Goal: Use online tool/utility: Utilize a website feature to perform a specific function

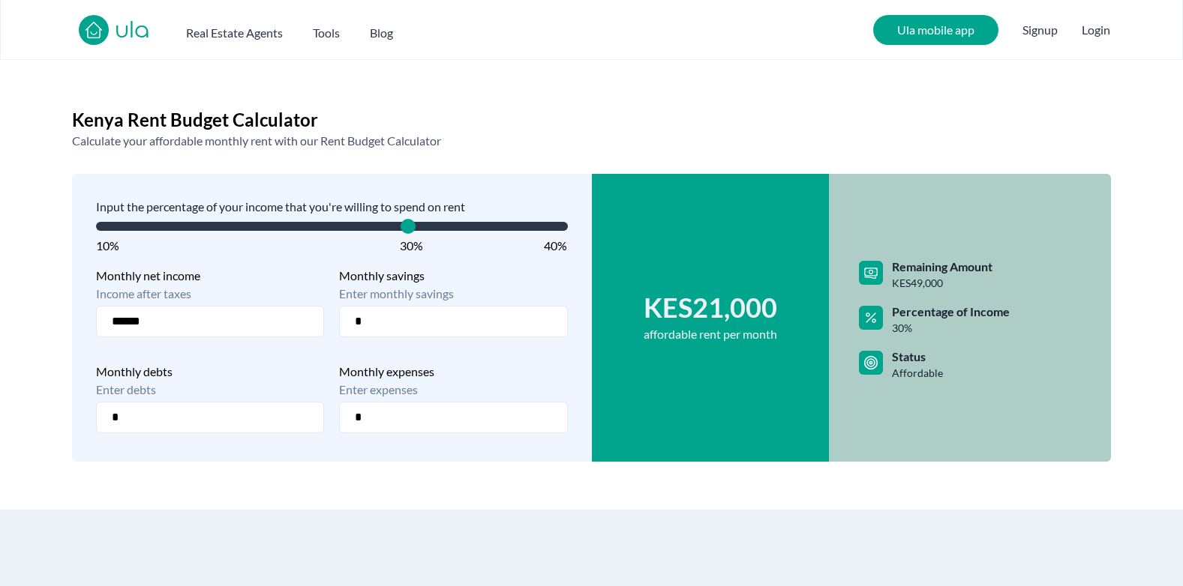
click at [108, 243] on span "10%" at bounding box center [107, 245] width 23 height 14
click at [172, 234] on span "Sales Price" at bounding box center [179, 226] width 15 height 15
click at [234, 234] on span "Sales Price" at bounding box center [240, 226] width 15 height 15
click at [263, 229] on span "Sales Price" at bounding box center [270, 226] width 15 height 15
click at [258, 229] on span at bounding box center [332, 226] width 472 height 9
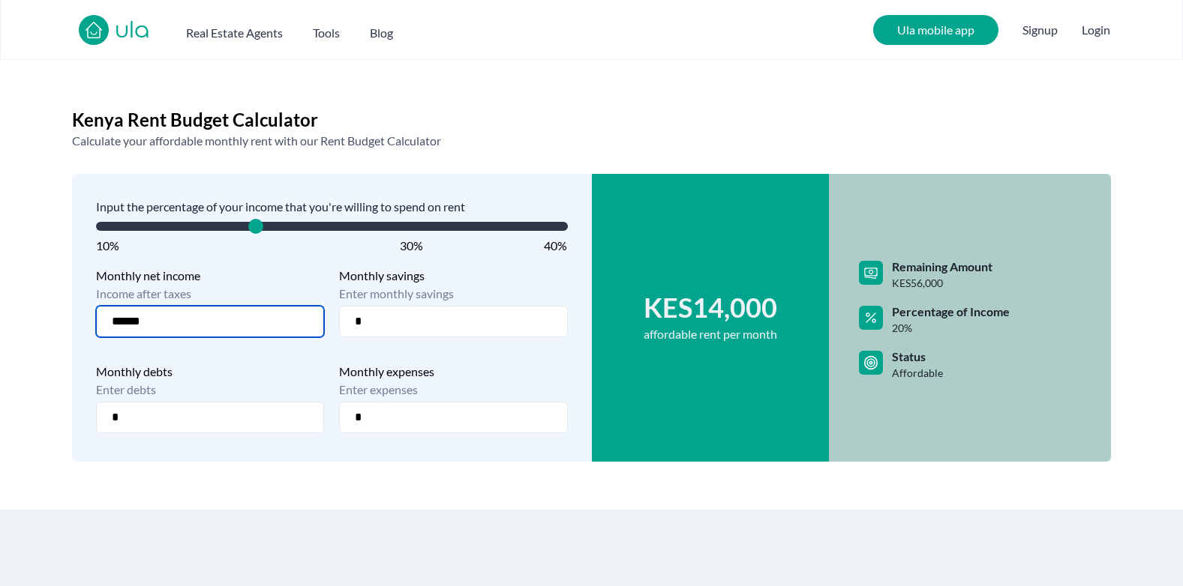
click at [249, 320] on input "******" at bounding box center [210, 321] width 228 height 31
type input "******"
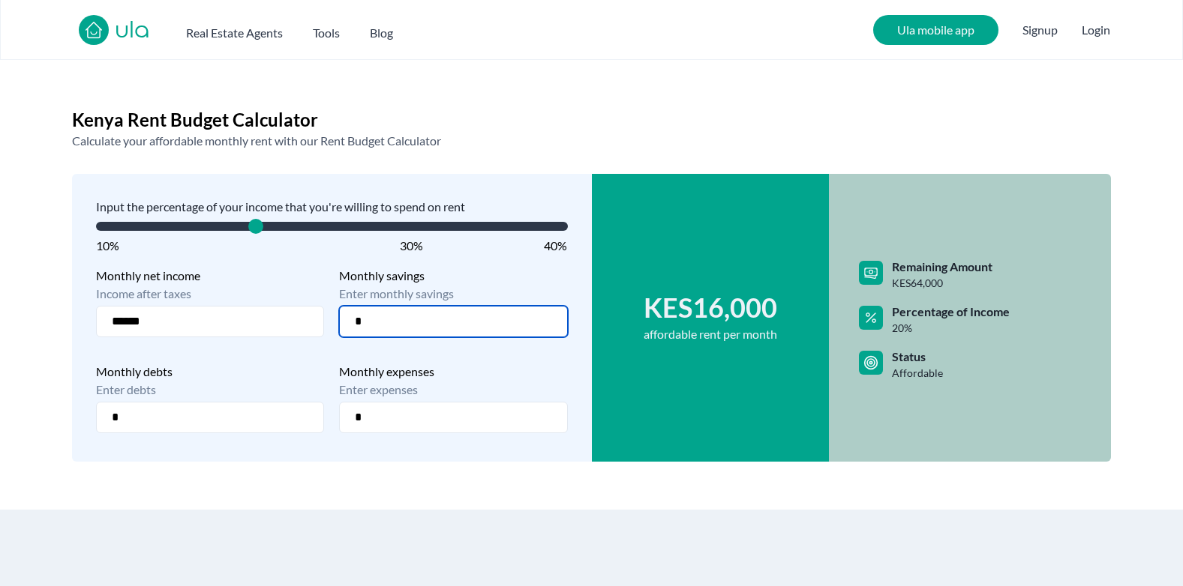
click at [450, 322] on input "*" at bounding box center [453, 321] width 228 height 31
type input "******"
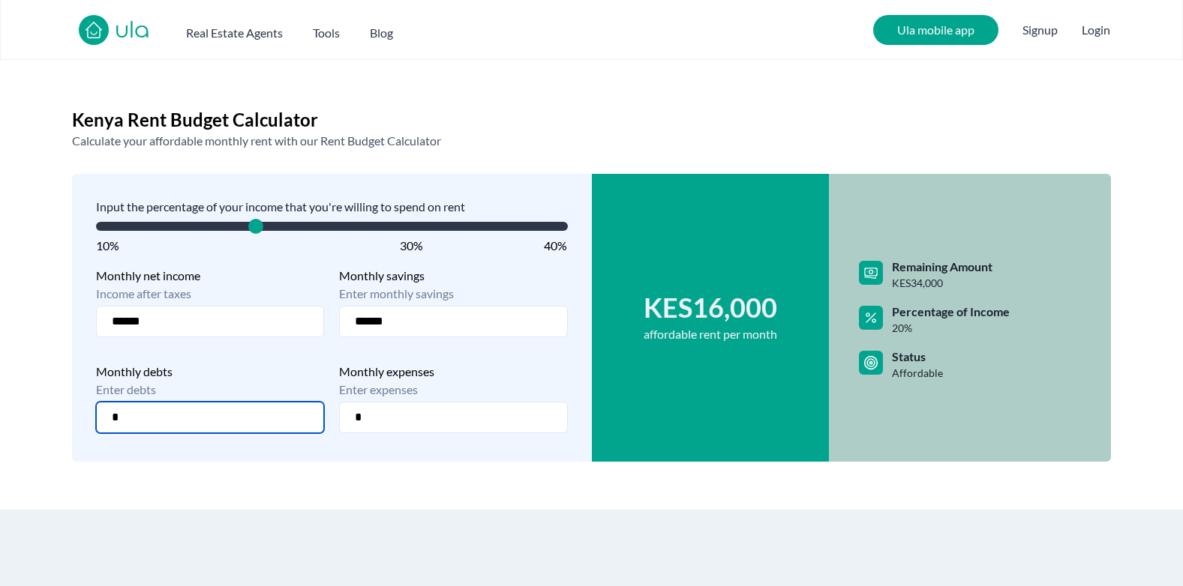
click at [220, 419] on input "*" at bounding box center [210, 417] width 228 height 31
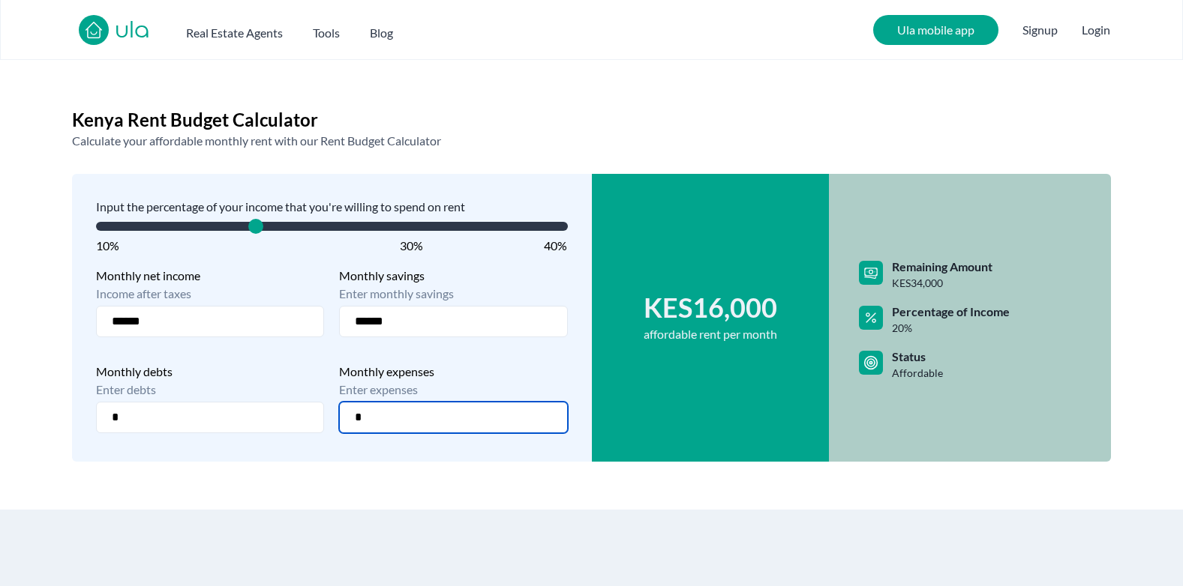
click at [397, 418] on input "*" at bounding box center [453, 417] width 228 height 31
type input "******"
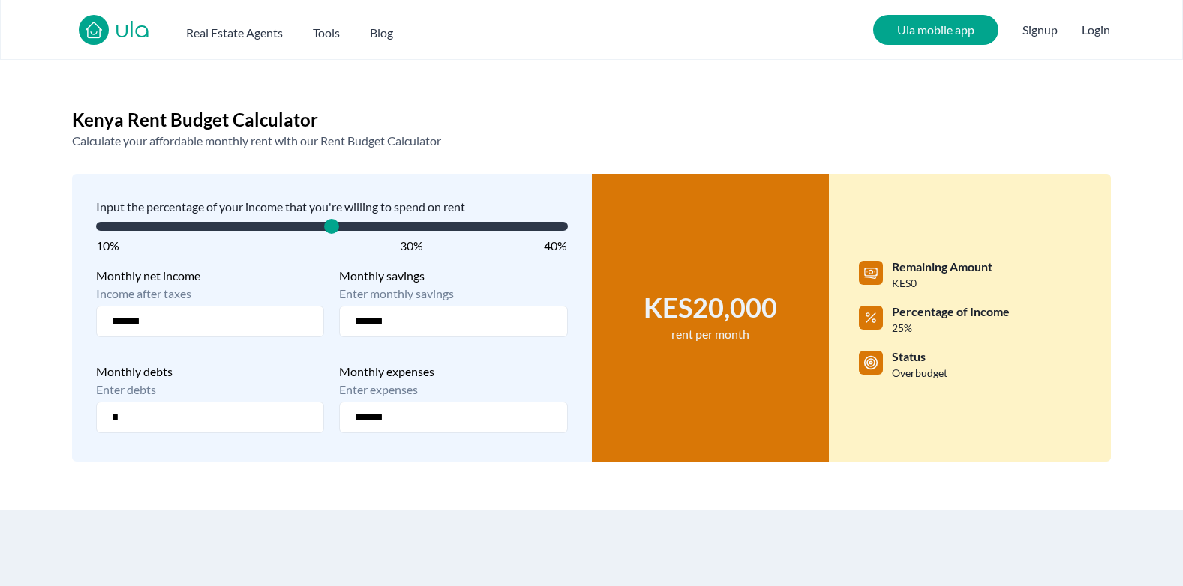
click at [337, 232] on span "Sales Price" at bounding box center [331, 226] width 15 height 15
click at [434, 232] on span "Sales Price" at bounding box center [437, 226] width 15 height 15
click at [721, 136] on h2 "Calculate your affordable monthly rent with our Rent Budget Calculator" at bounding box center [591, 141] width 1039 height 18
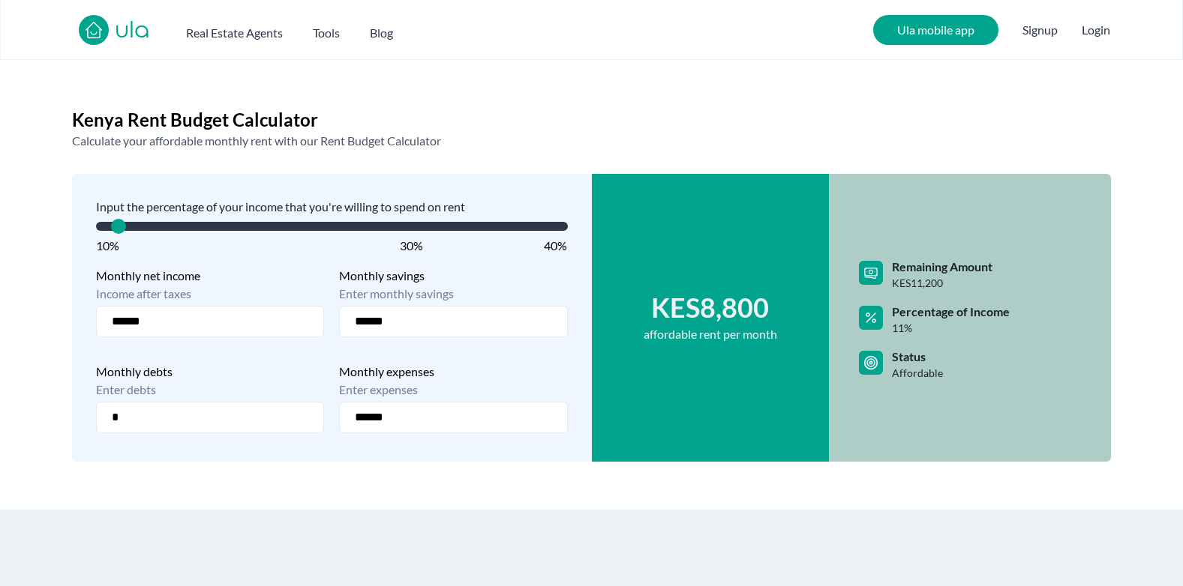
click at [114, 227] on span at bounding box center [332, 226] width 472 height 9
click at [106, 232] on span at bounding box center [332, 226] width 472 height 15
click at [106, 226] on span at bounding box center [332, 226] width 472 height 9
click at [111, 229] on span "Sales Price" at bounding box center [118, 226] width 15 height 15
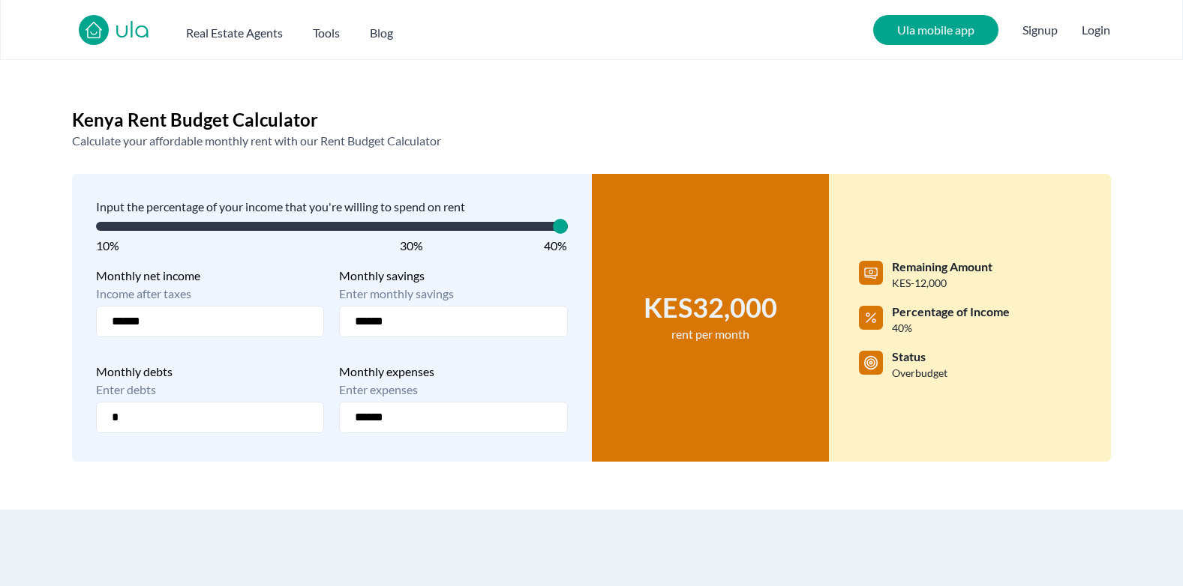
click at [564, 226] on span at bounding box center [332, 226] width 472 height 9
click at [568, 226] on span "Sales Price" at bounding box center [560, 226] width 15 height 15
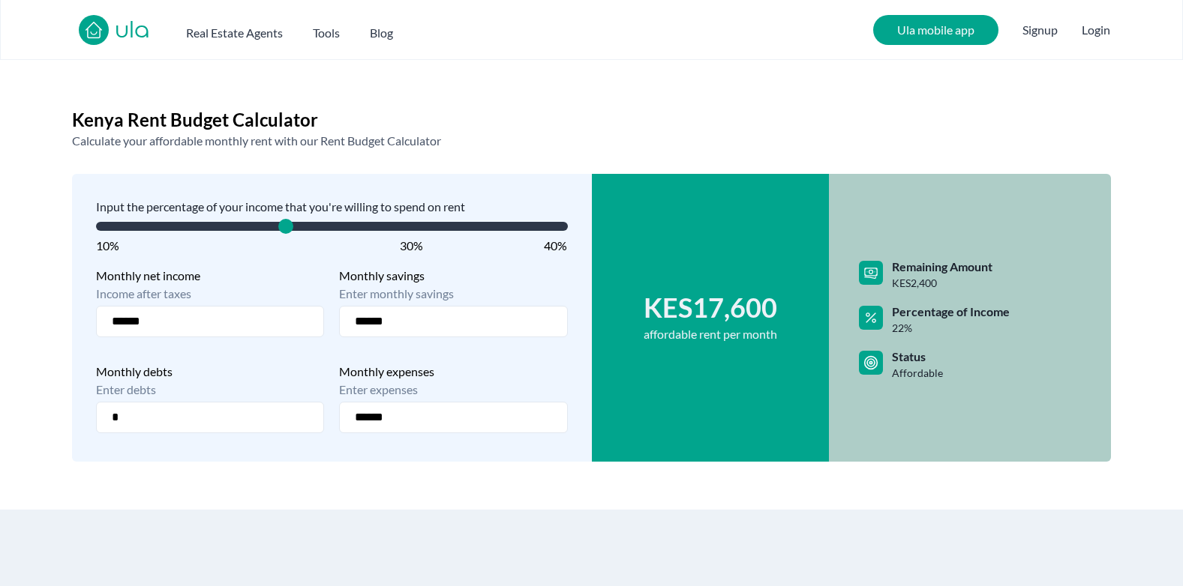
click at [292, 231] on span at bounding box center [332, 226] width 472 height 15
click at [304, 230] on span at bounding box center [332, 226] width 472 height 9
click at [304, 230] on span "Sales Price" at bounding box center [301, 226] width 15 height 15
click at [319, 227] on span at bounding box center [332, 226] width 472 height 9
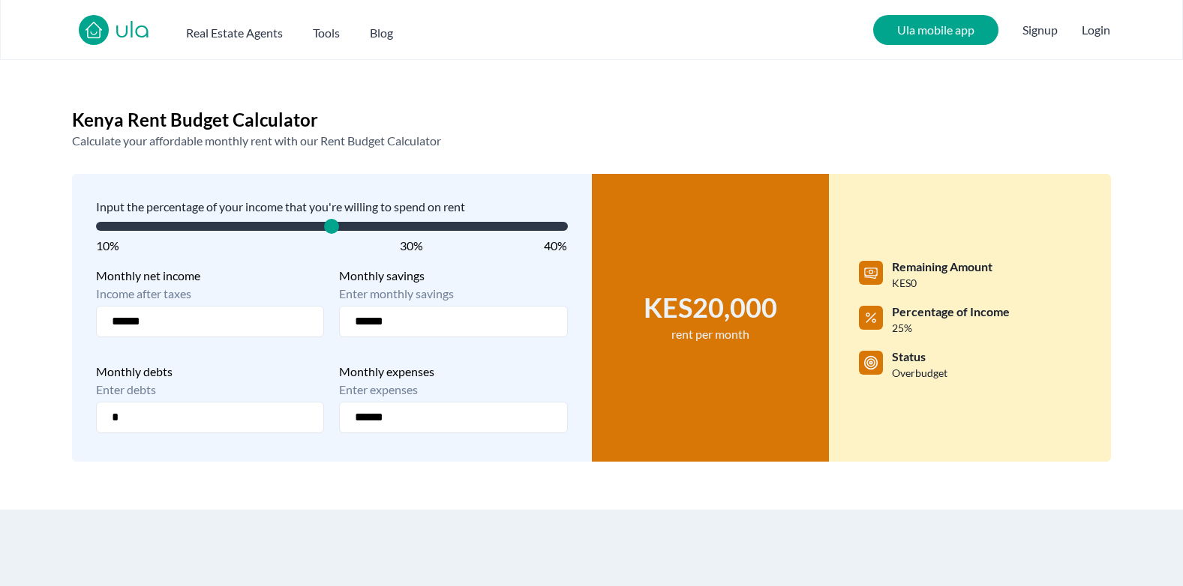
click at [331, 226] on span at bounding box center [332, 226] width 472 height 9
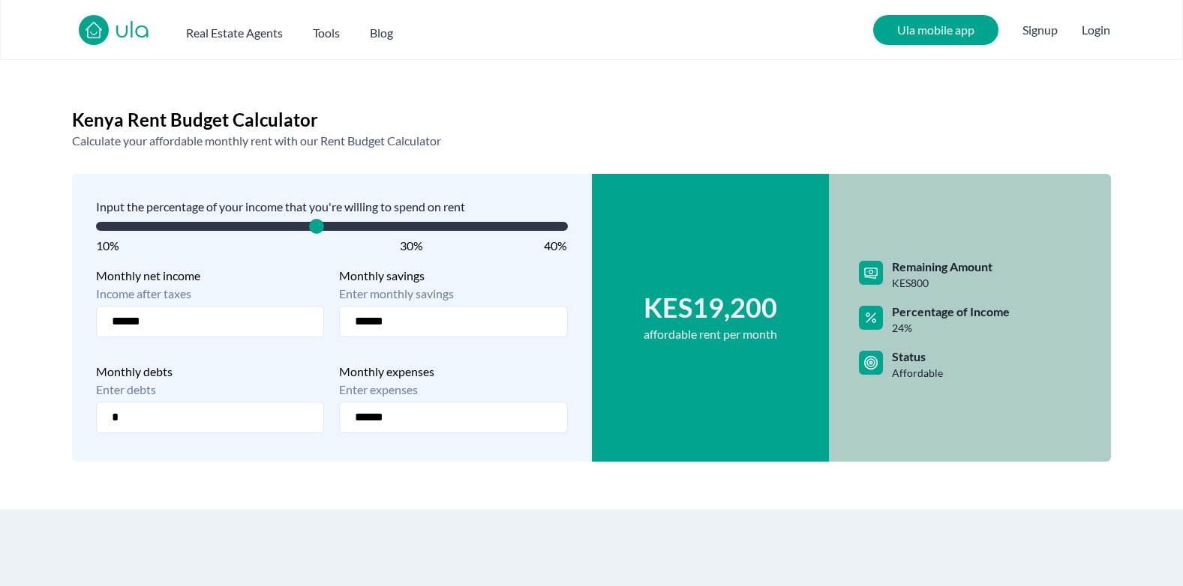
click at [322, 226] on span at bounding box center [332, 226] width 472 height 9
click at [292, 223] on span at bounding box center [332, 226] width 472 height 9
click at [323, 228] on span at bounding box center [332, 226] width 472 height 9
click at [323, 228] on span "Sales Price" at bounding box center [316, 226] width 15 height 15
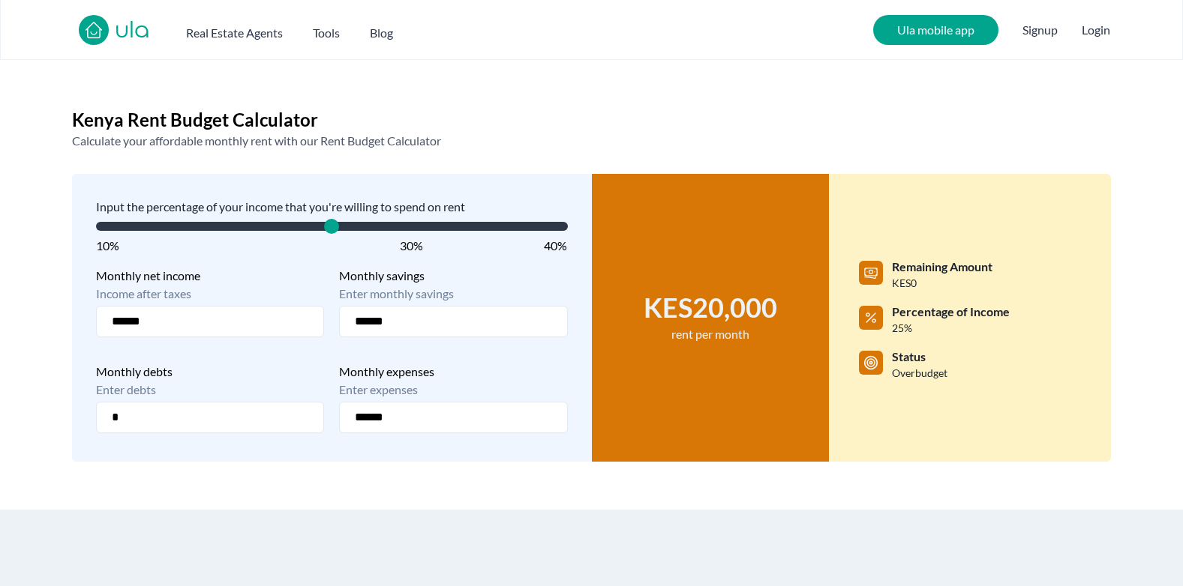
click at [330, 228] on span at bounding box center [332, 226] width 472 height 9
